Goal: Navigation & Orientation: Find specific page/section

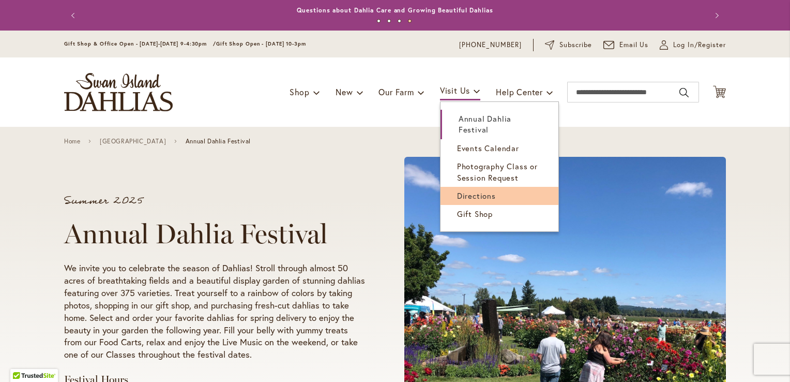
click at [465, 190] on span "Directions" at bounding box center [476, 195] width 39 height 10
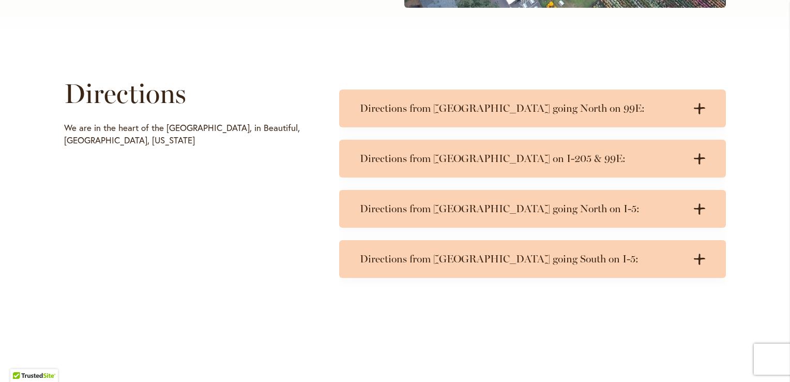
scroll to position [463, 0]
